Goal: Transaction & Acquisition: Purchase product/service

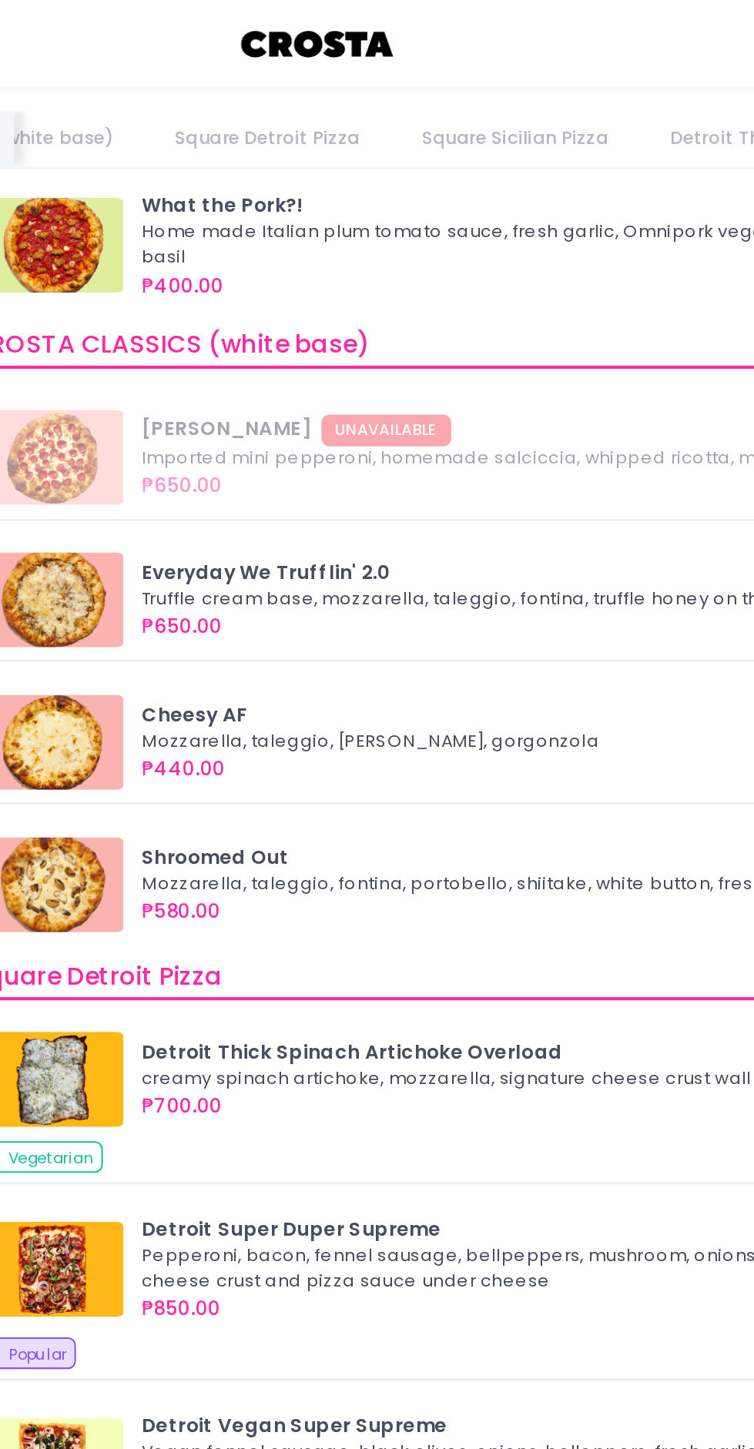
scroll to position [1040, 0]
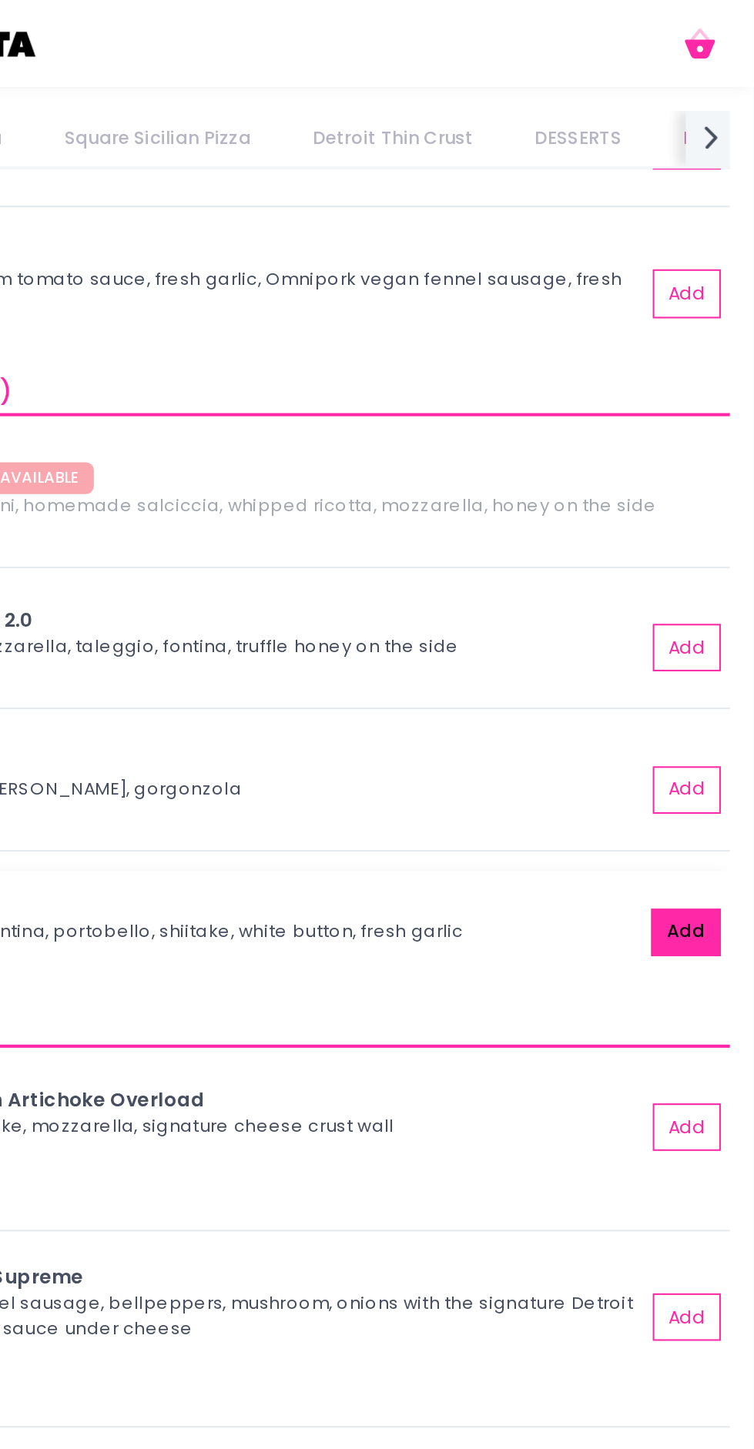
click at [716, 449] on button "Add" at bounding box center [721, 453] width 34 height 23
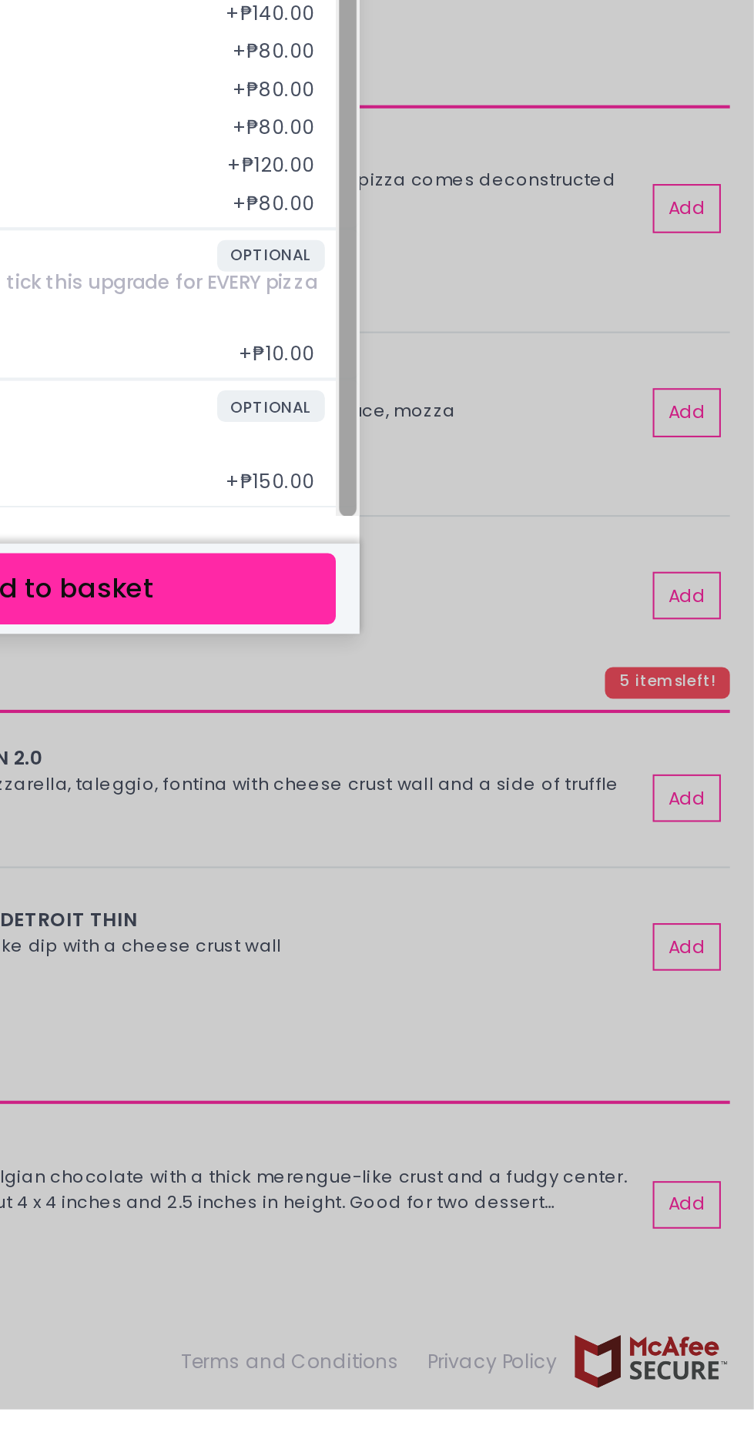
scroll to position [0, 0]
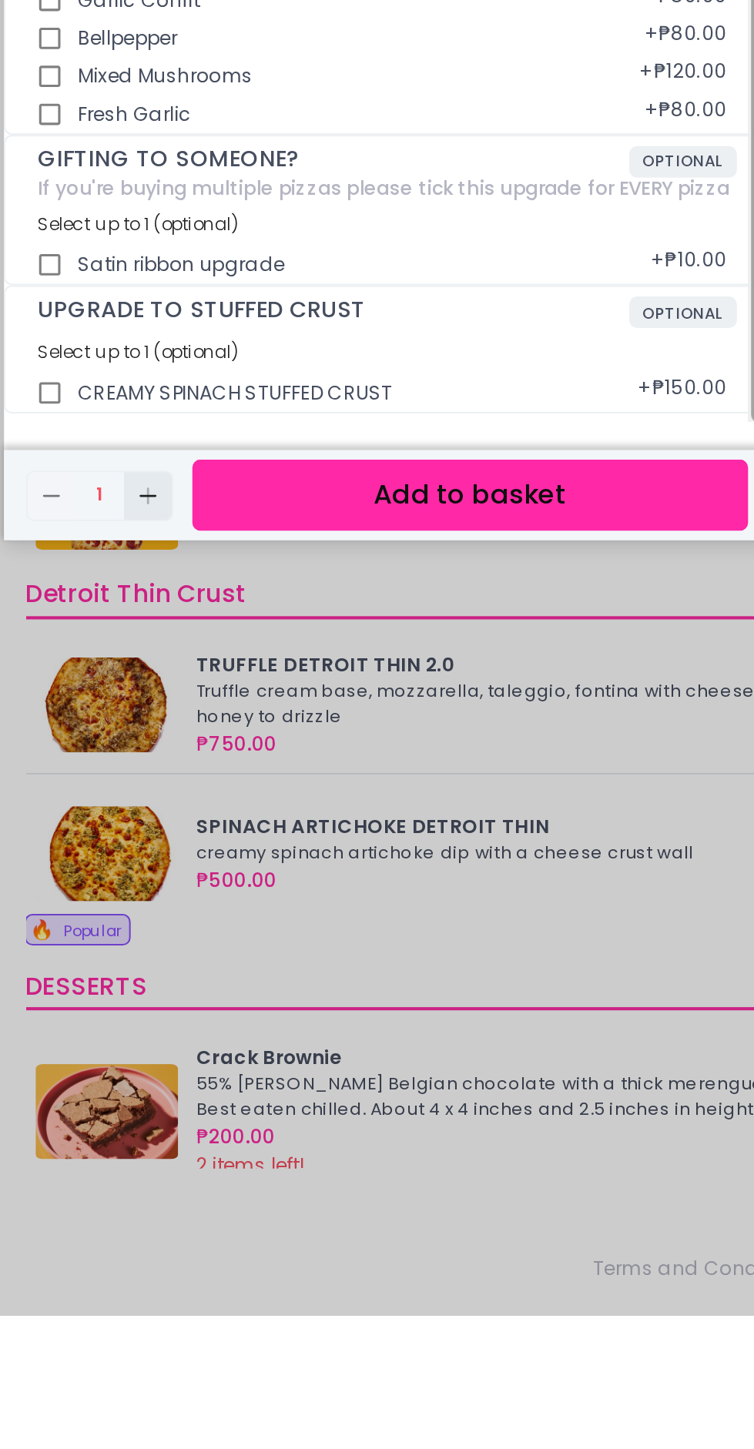
click at [261, 1056] on icon "Add Created with Sketch." at bounding box center [258, 1050] width 12 height 12
click at [394, 1067] on button "Add to basket" at bounding box center [415, 1049] width 270 height 35
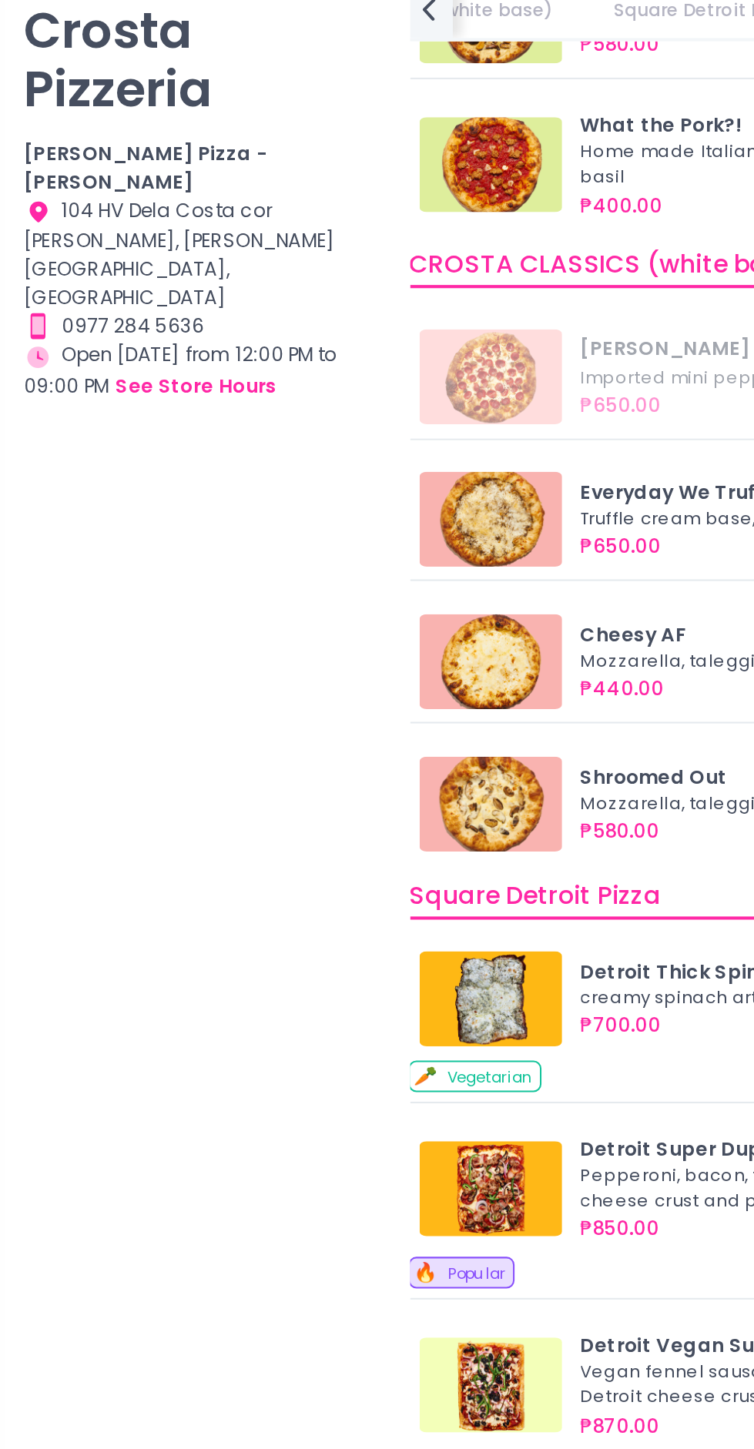
scroll to position [0, 0]
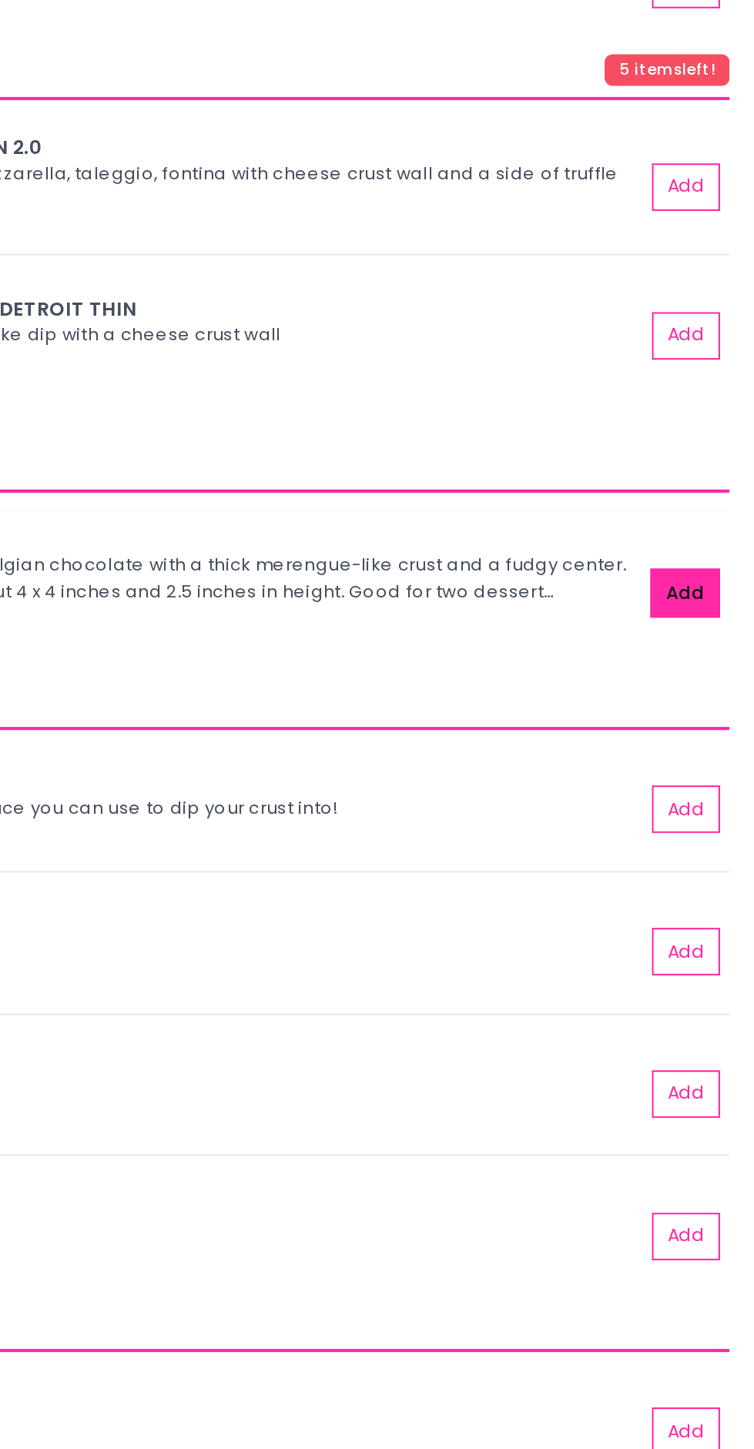
click at [718, 878] on button "Add" at bounding box center [721, 874] width 34 height 23
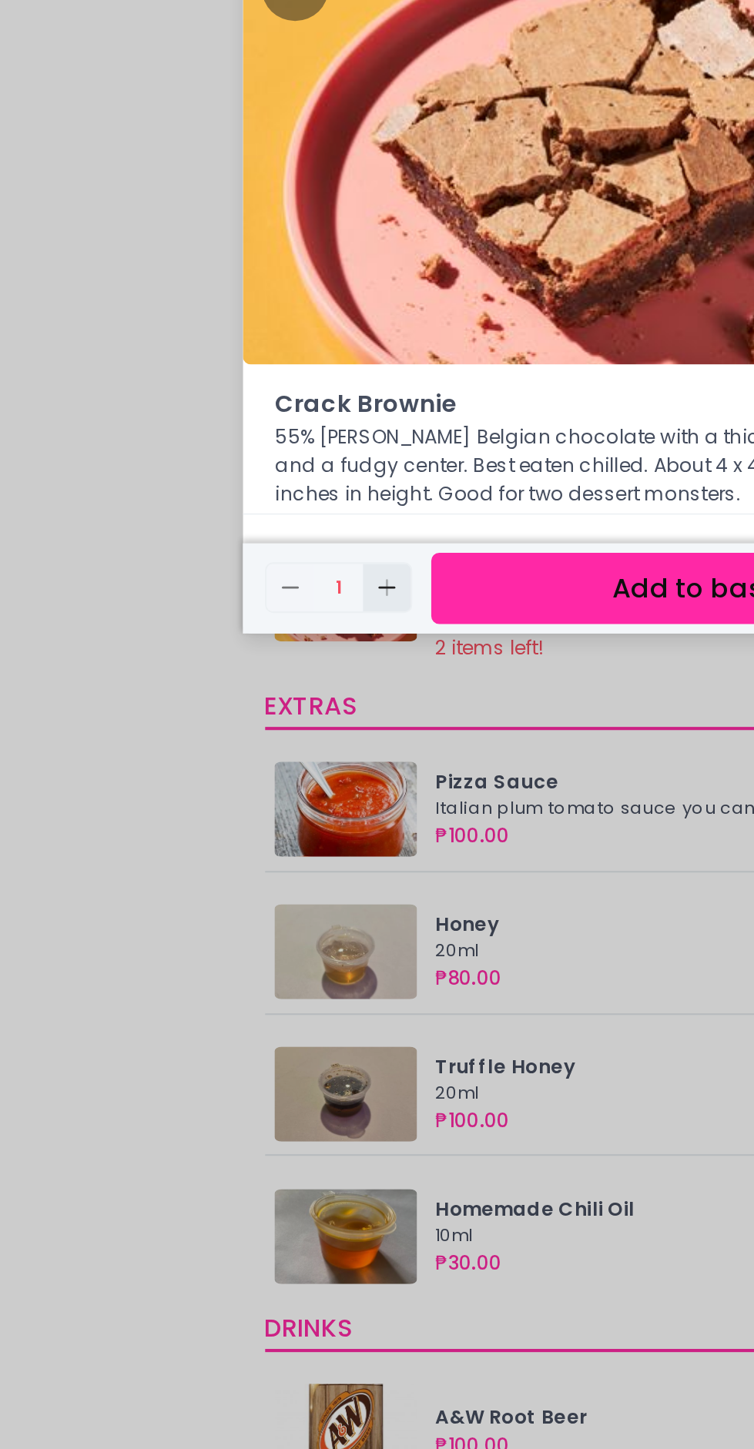
click at [259, 877] on rect "button" at bounding box center [258, 872] width 1 height 8
click at [355, 890] on button "Add to basket" at bounding box center [415, 872] width 270 height 35
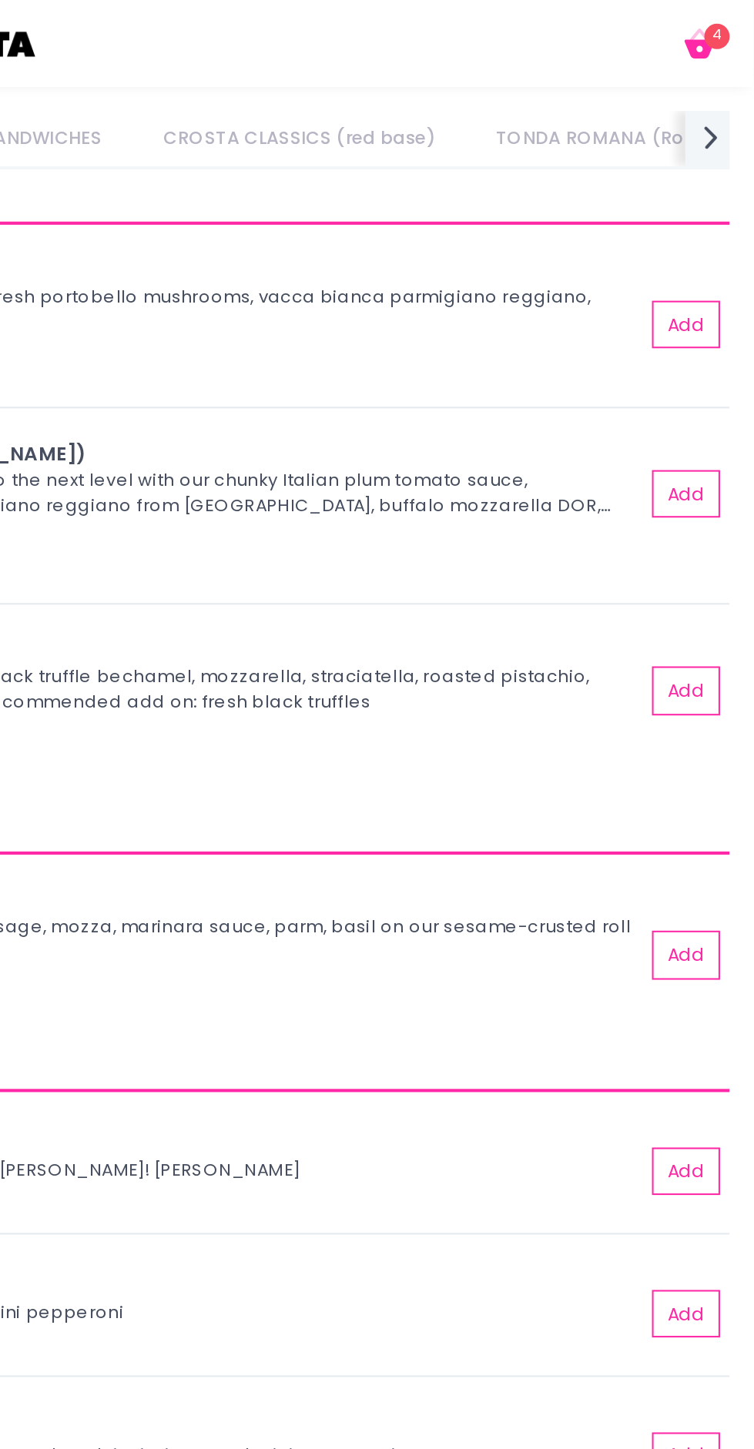
click at [727, 24] on icon "Cart Created with Sketch." at bounding box center [727, 21] width 18 height 18
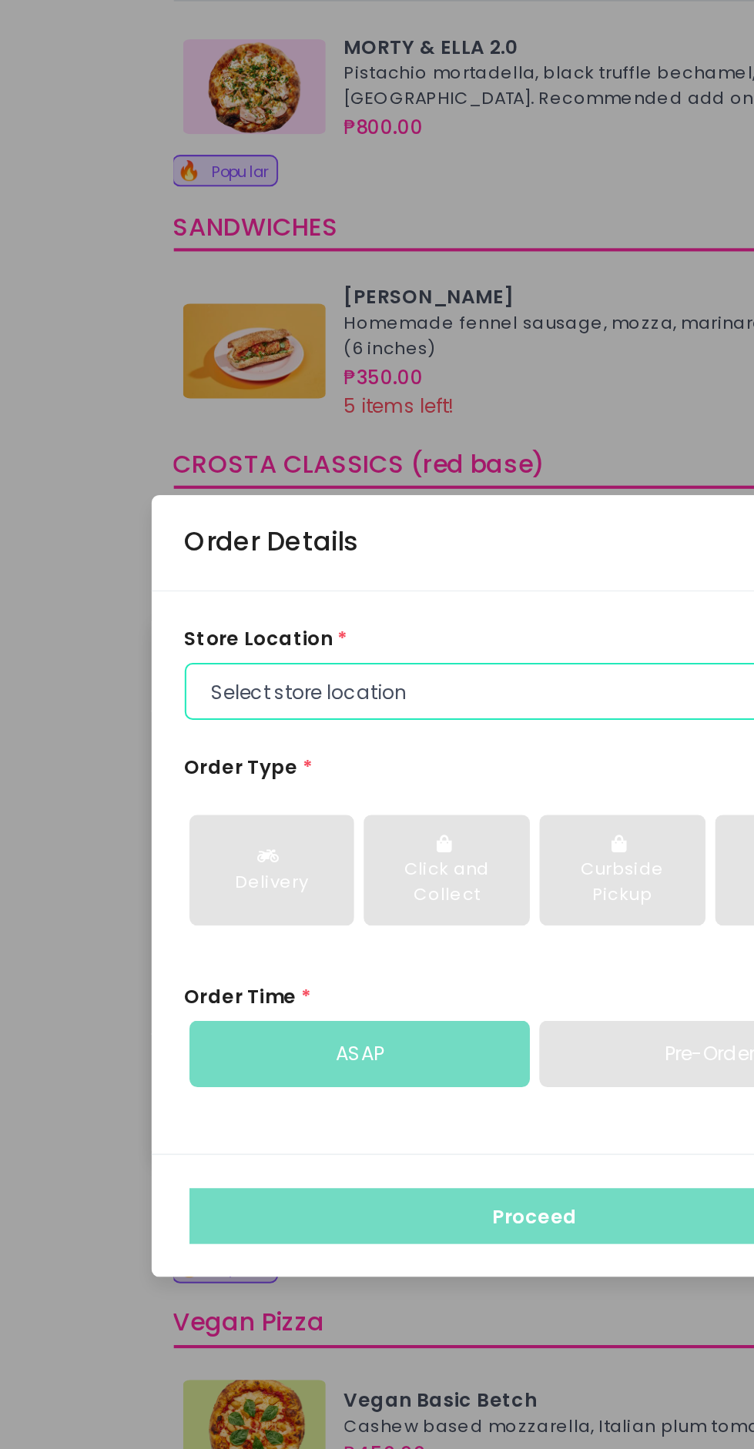
click at [317, 644] on select "Select store location [PERSON_NAME] Pizza - [PERSON_NAME] Pizza - [GEOGRAPHIC_D…" at bounding box center [375, 630] width 341 height 28
select select "5fabb2e53664a8677beaeb89"
click at [205, 644] on select "Select store location [PERSON_NAME] Pizza - [PERSON_NAME] Pizza - [GEOGRAPHIC_D…" at bounding box center [375, 630] width 341 height 28
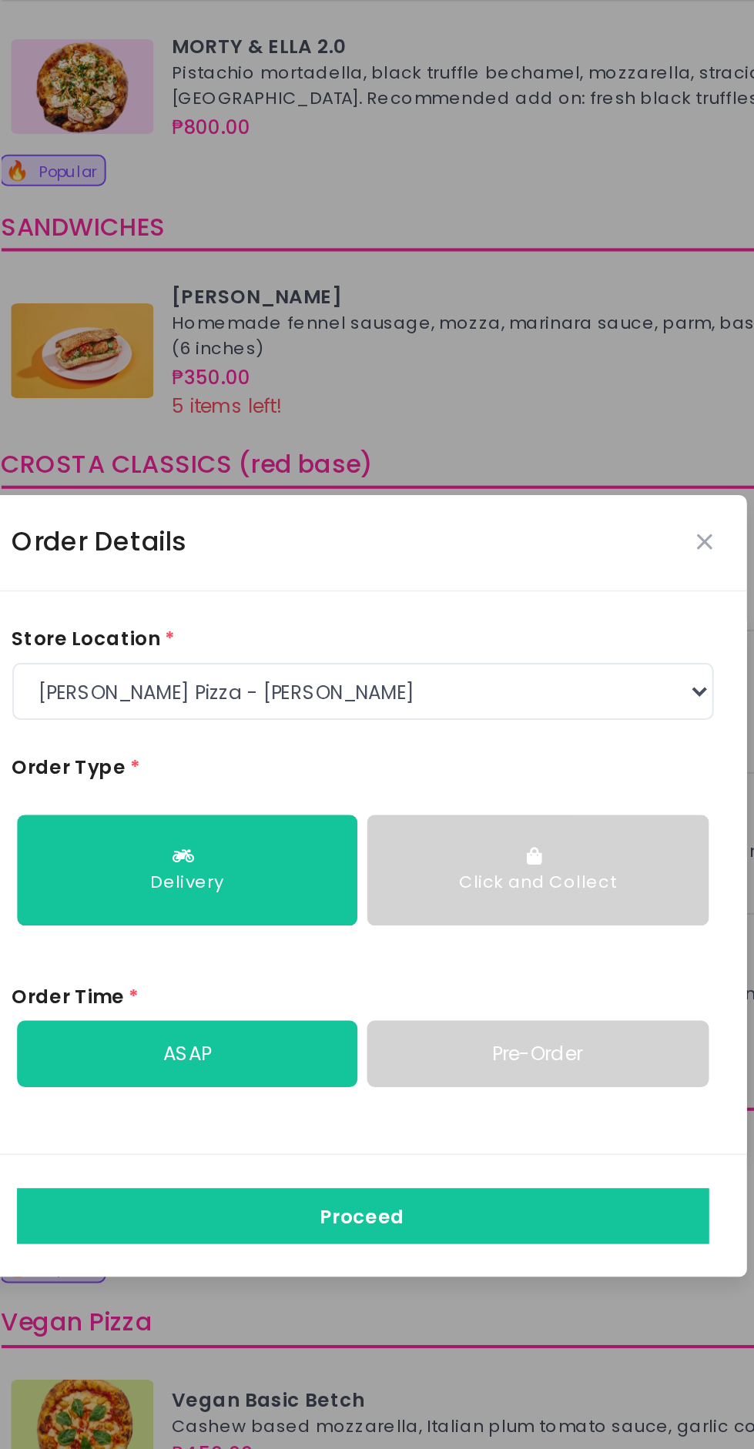
click at [455, 744] on button "Click and Collect" at bounding box center [460, 717] width 166 height 54
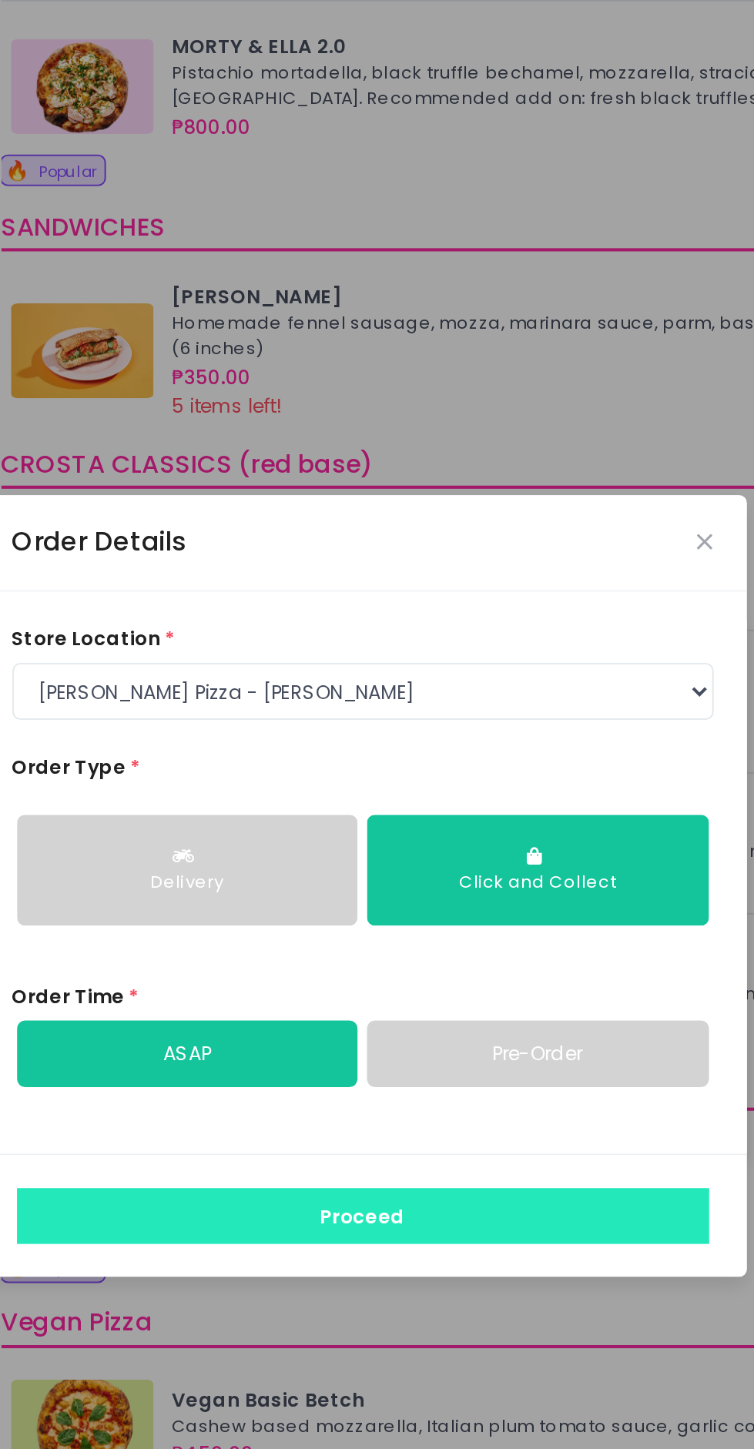
click at [435, 899] on button "Proceed" at bounding box center [375, 885] width 336 height 28
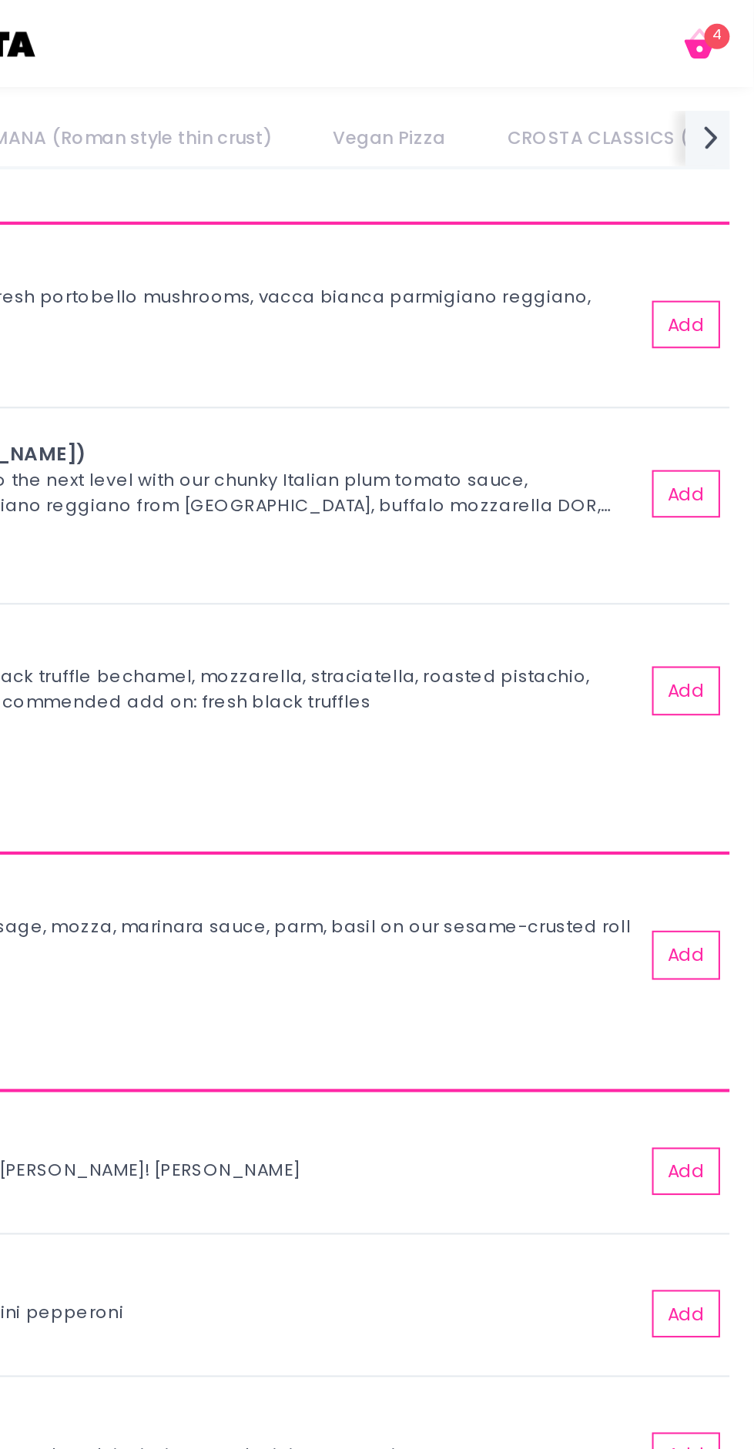
click at [730, 16] on icon at bounding box center [727, 17] width 9 height 6
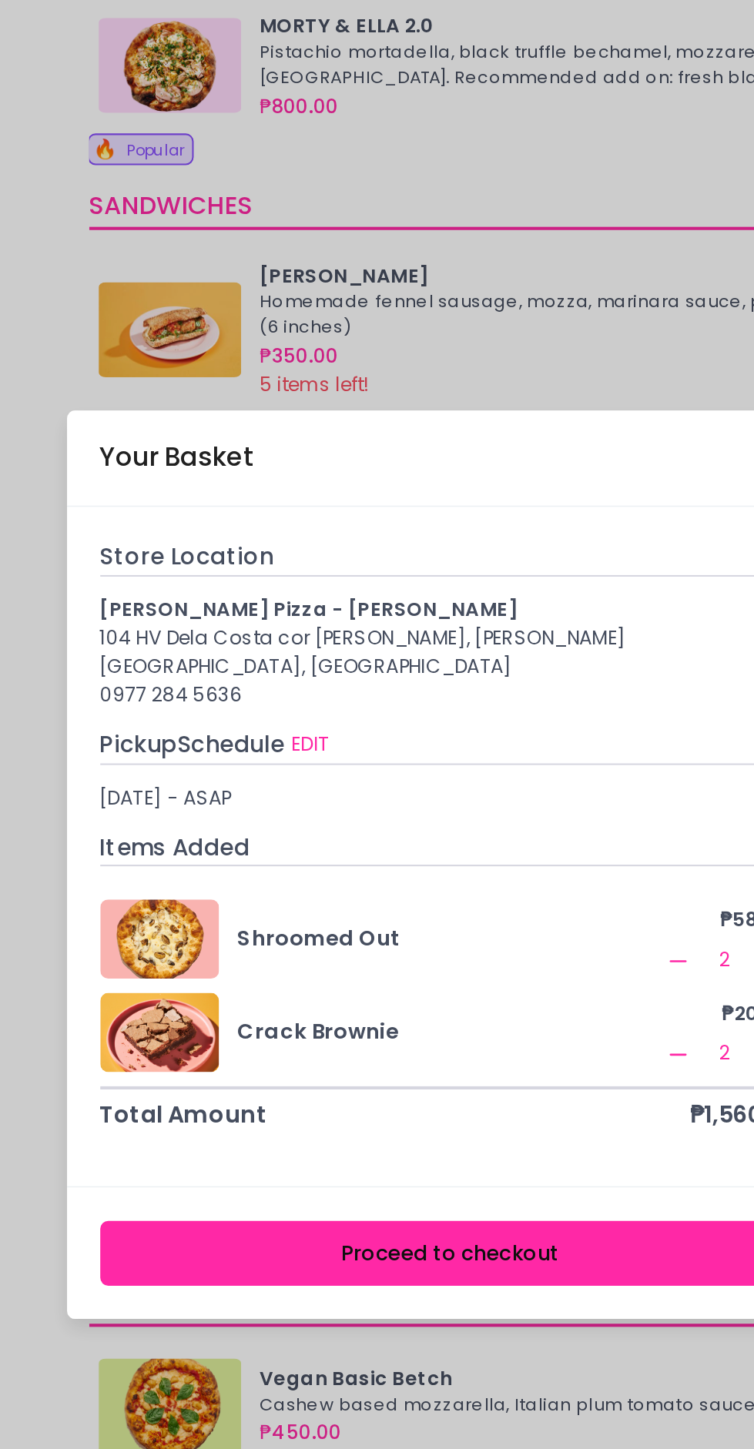
click at [369, 929] on button "Proceed to checkout" at bounding box center [375, 914] width 341 height 32
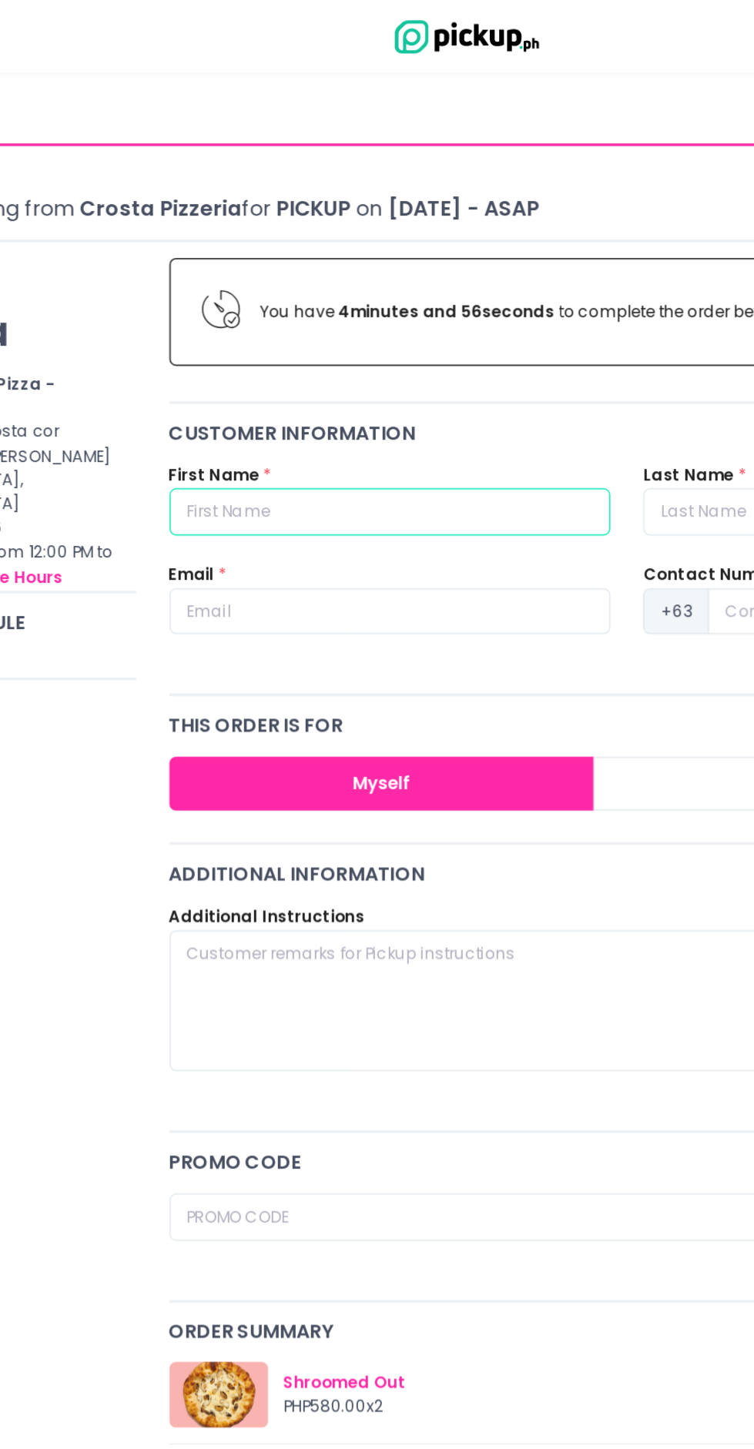
click at [363, 305] on input "text" at bounding box center [331, 300] width 259 height 28
type input "[PERSON_NAME]"
click at [503, 303] on input "text" at bounding box center [608, 300] width 259 height 28
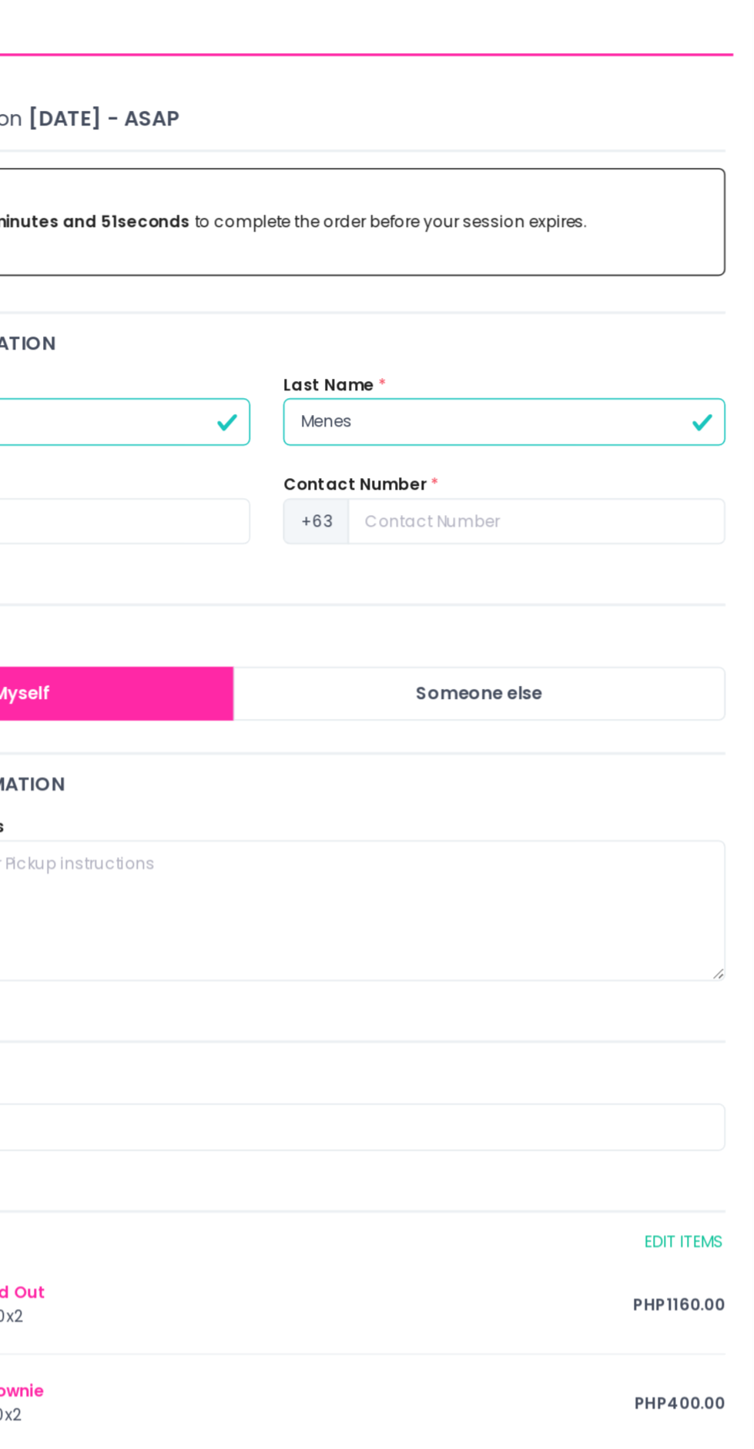
type input "Menes"
click at [657, 361] on input at bounding box center [627, 358] width 221 height 28
type input "N"
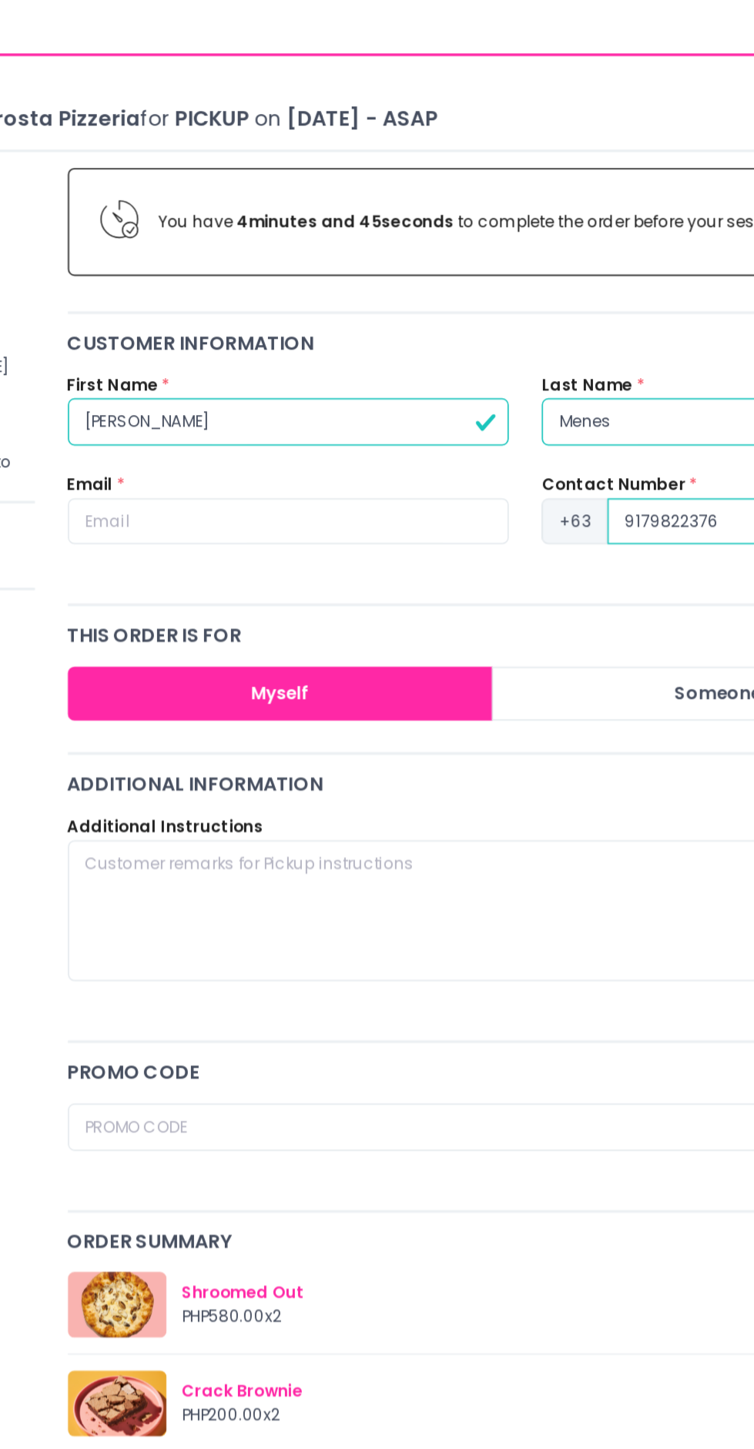
type input "9179822376"
click at [412, 353] on input "text" at bounding box center [331, 358] width 259 height 28
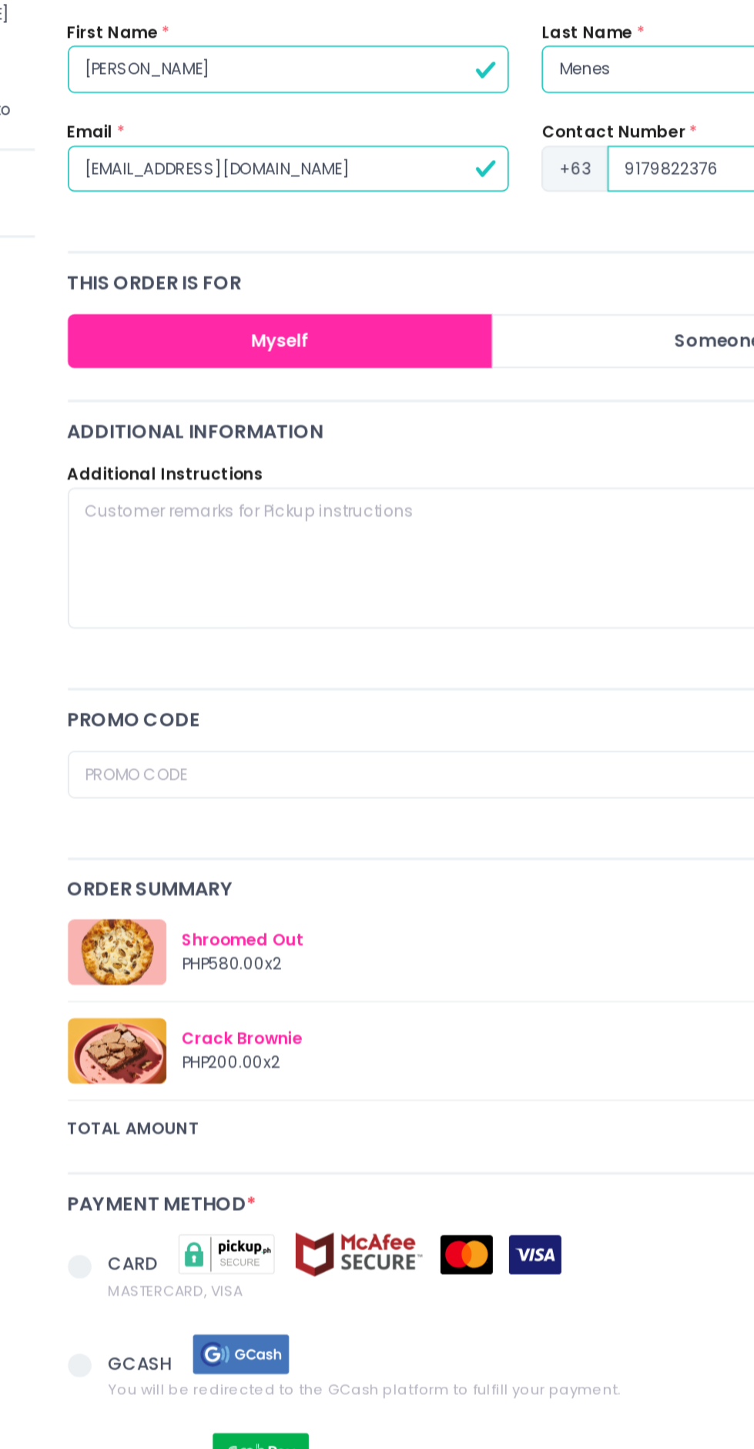
type input "[EMAIL_ADDRESS][DOMAIN_NAME]"
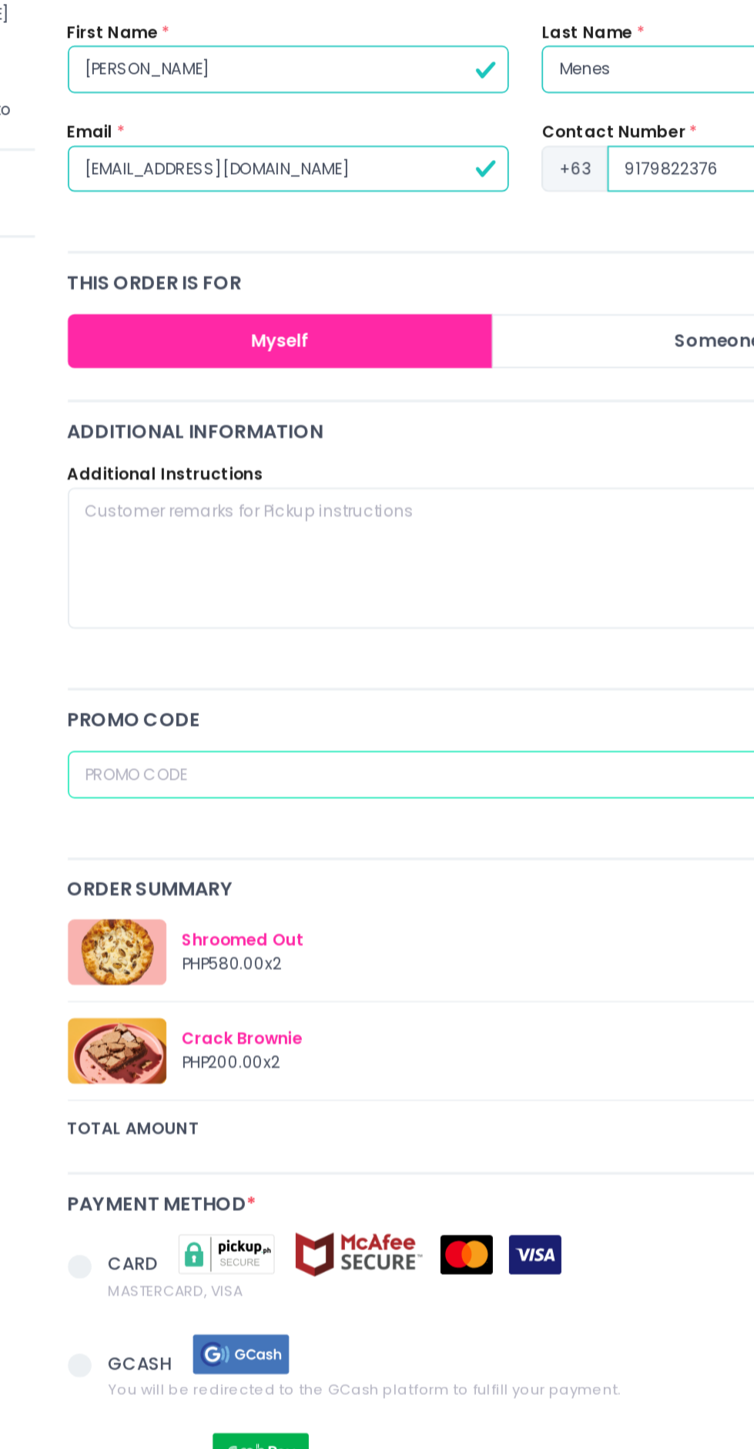
click at [480, 711] on input "text" at bounding box center [470, 712] width 537 height 28
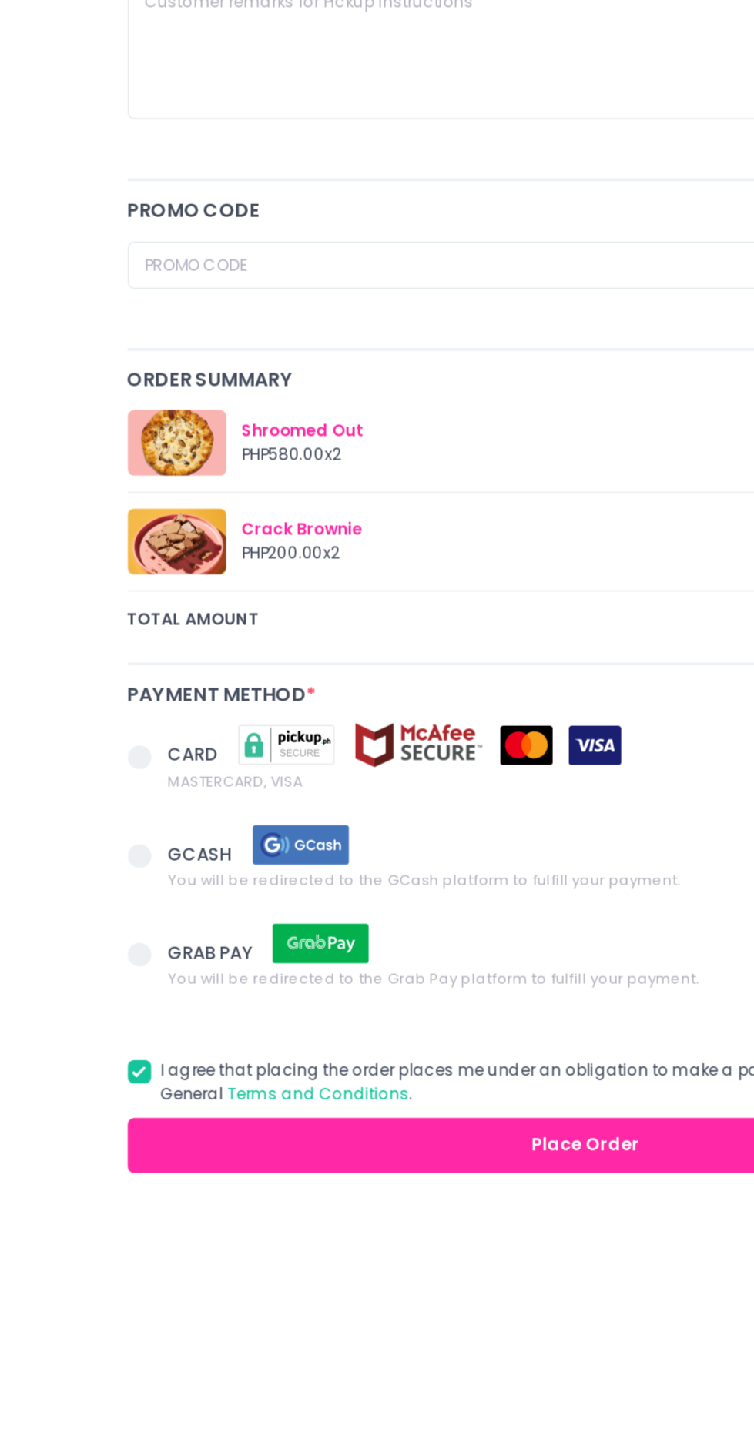
click at [211, 1112] on span at bounding box center [209, 1115] width 14 height 14
click at [221, 1112] on input "GRAB PAY You will be redirected to the Grab Pay platform to fulfill your paymen…" at bounding box center [226, 1113] width 10 height 10
click at [412, 1225] on button "Place Order" at bounding box center [470, 1227] width 537 height 32
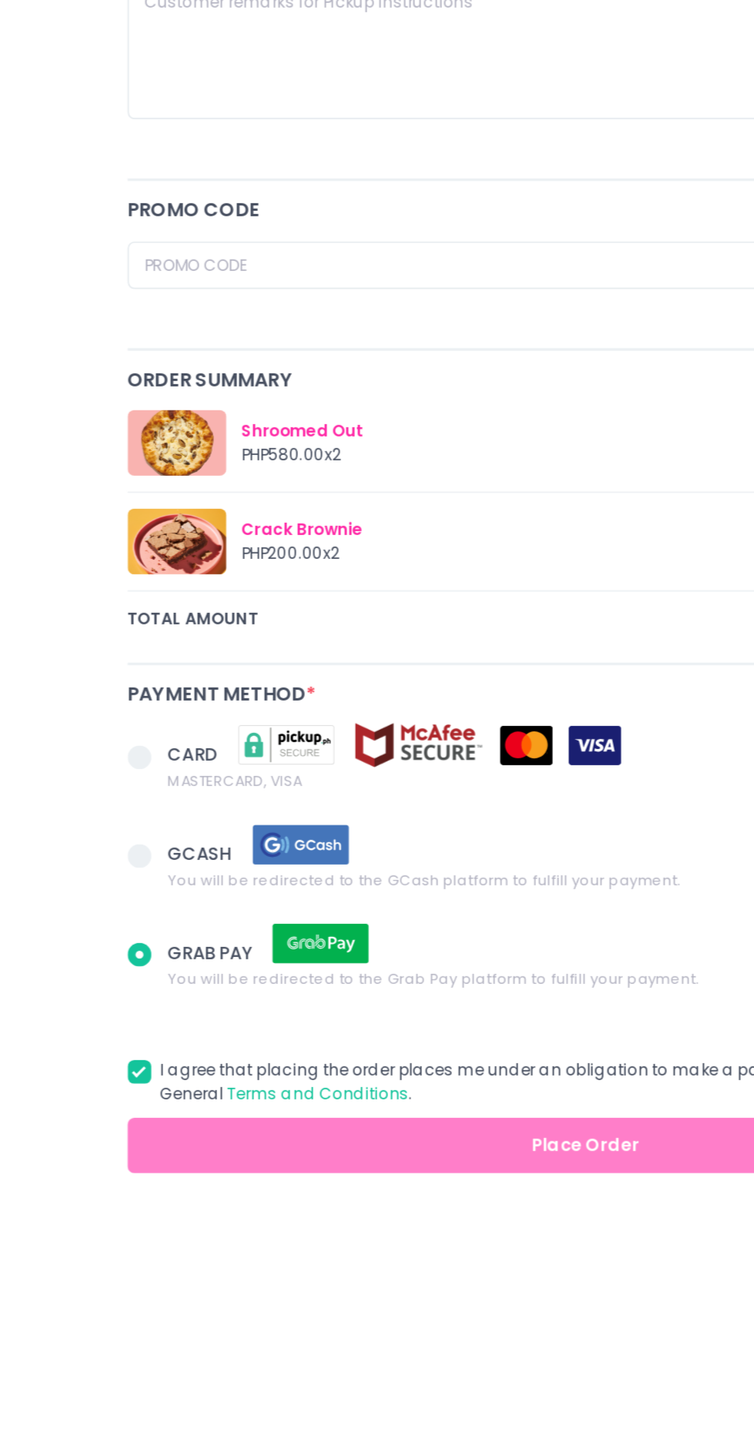
radio input "true"
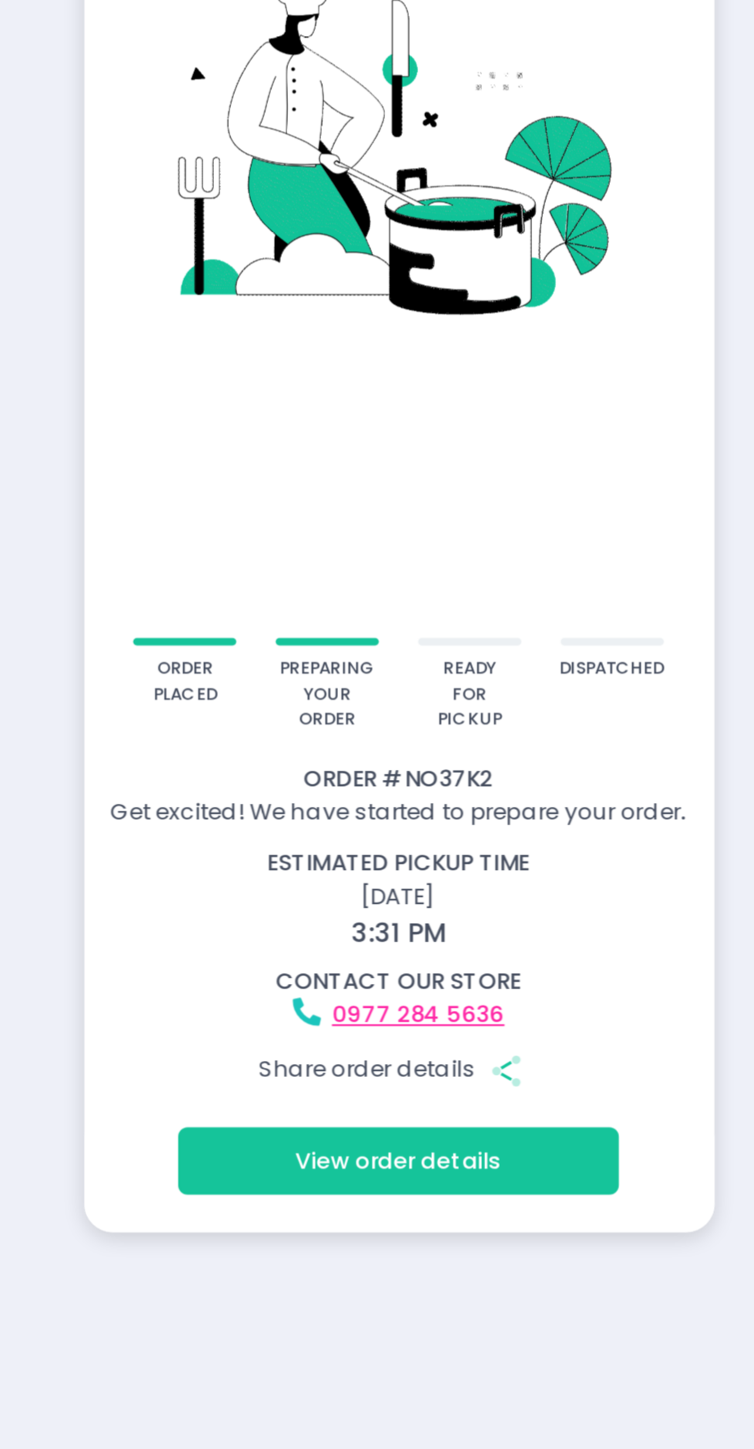
click at [420, 1022] on icon "button" at bounding box center [420, 1018] width 5 height 8
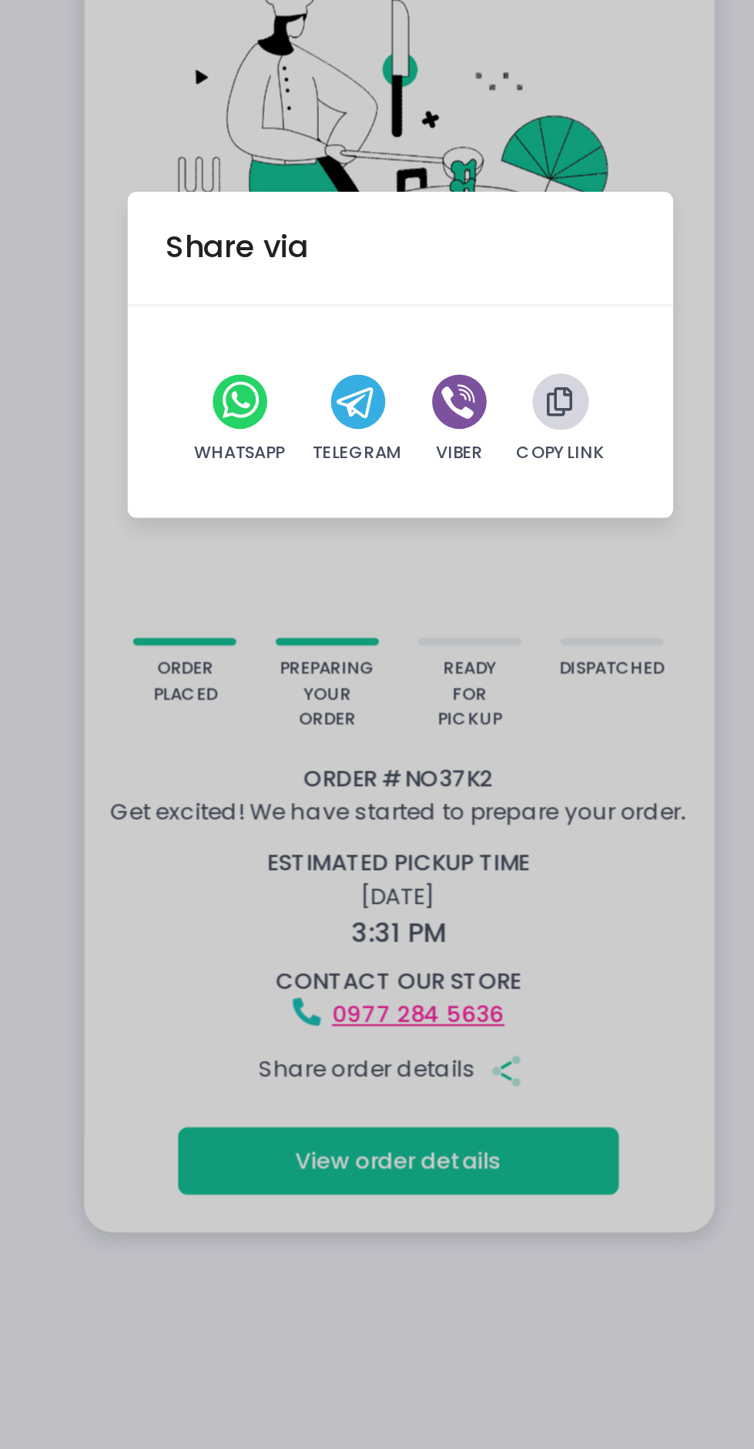
click at [448, 755] on button "button" at bounding box center [443, 743] width 23 height 23
